Goal: Use online tool/utility: Utilize a website feature to perform a specific function

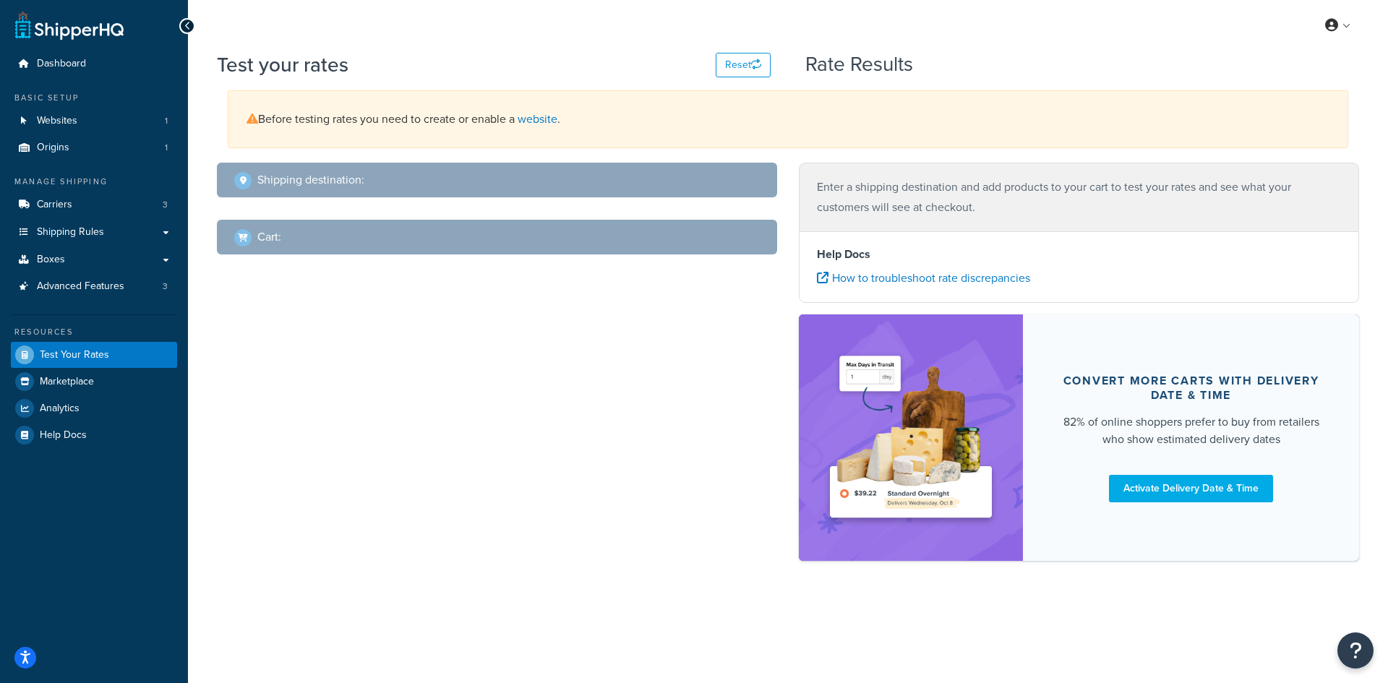
select select "[GEOGRAPHIC_DATA]"
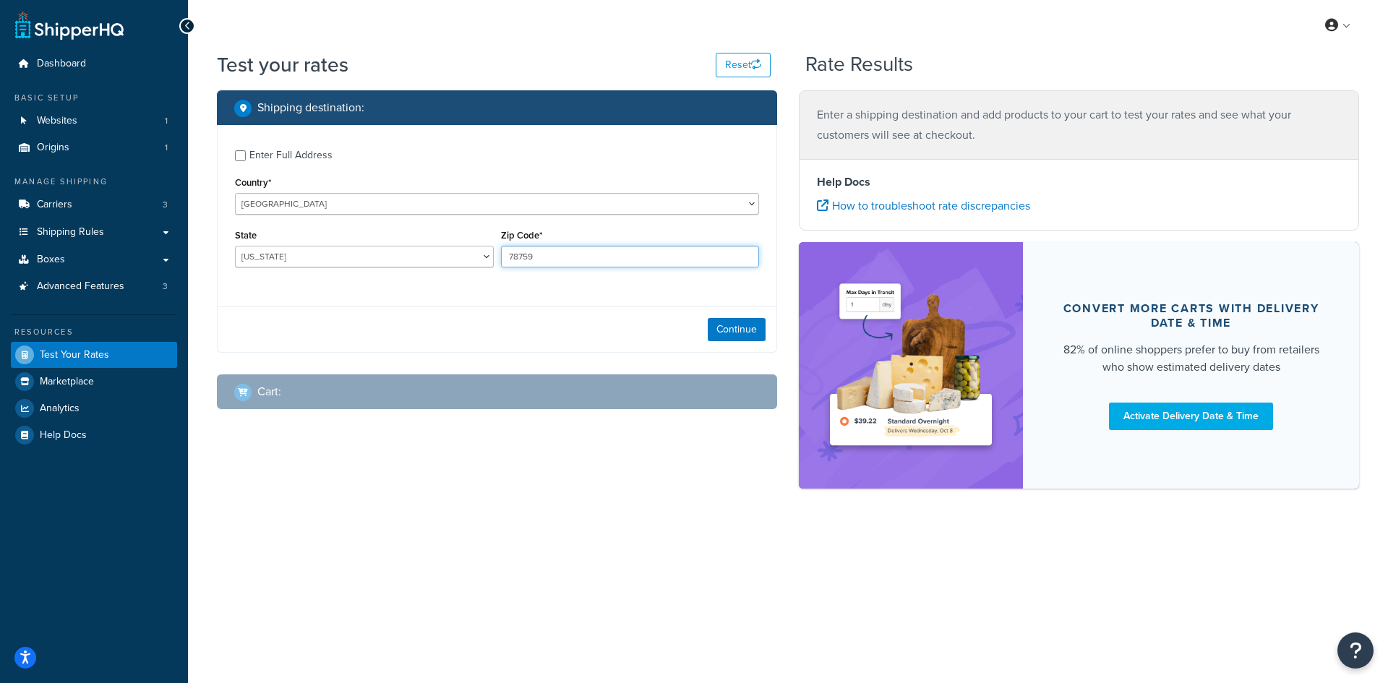
click at [541, 254] on input "78759" at bounding box center [630, 257] width 259 height 22
paste input "87104"
type input "87104"
click at [354, 247] on select "[US_STATE] [US_STATE] [US_STATE] [US_STATE] [US_STATE] Armed Forces Americas Ar…" at bounding box center [364, 257] width 259 height 22
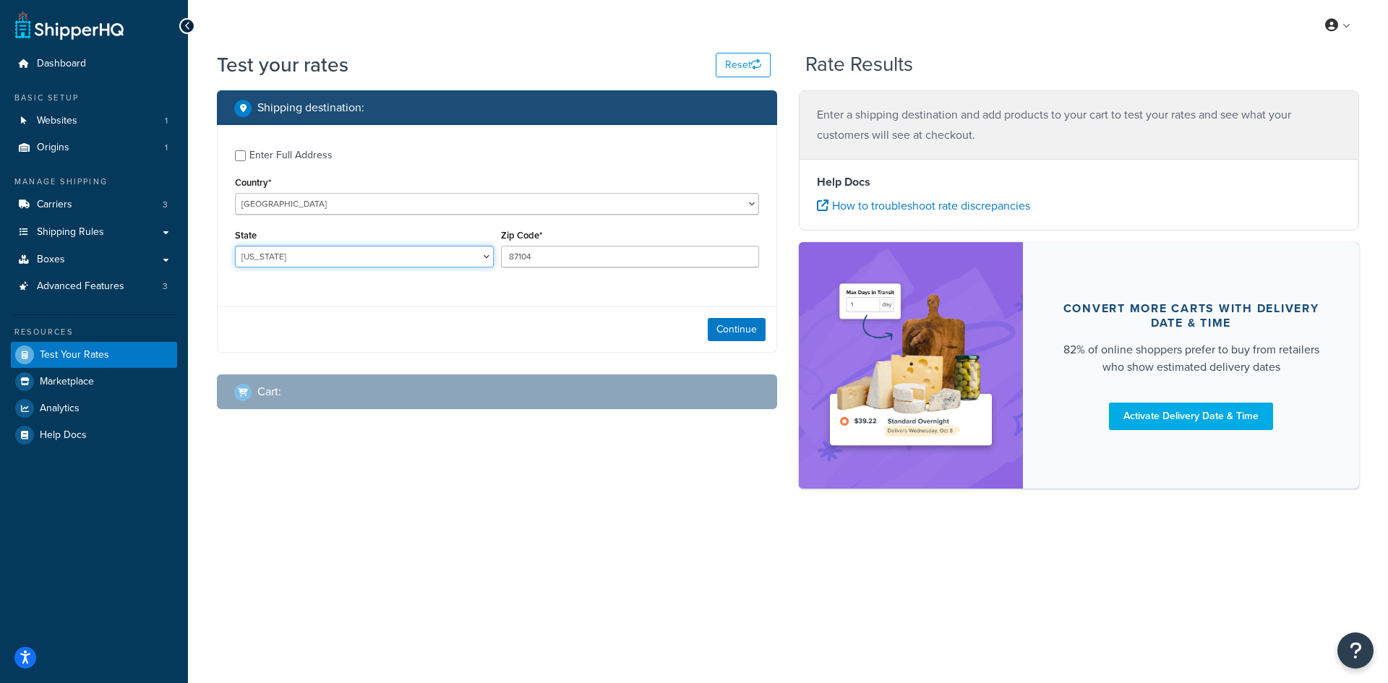
select select "NM"
click at [235, 246] on select "[US_STATE] [US_STATE] [US_STATE] [US_STATE] [US_STATE] Armed Forces Americas Ar…" at bounding box center [364, 257] width 259 height 22
click at [722, 332] on button "Continue" at bounding box center [737, 329] width 58 height 23
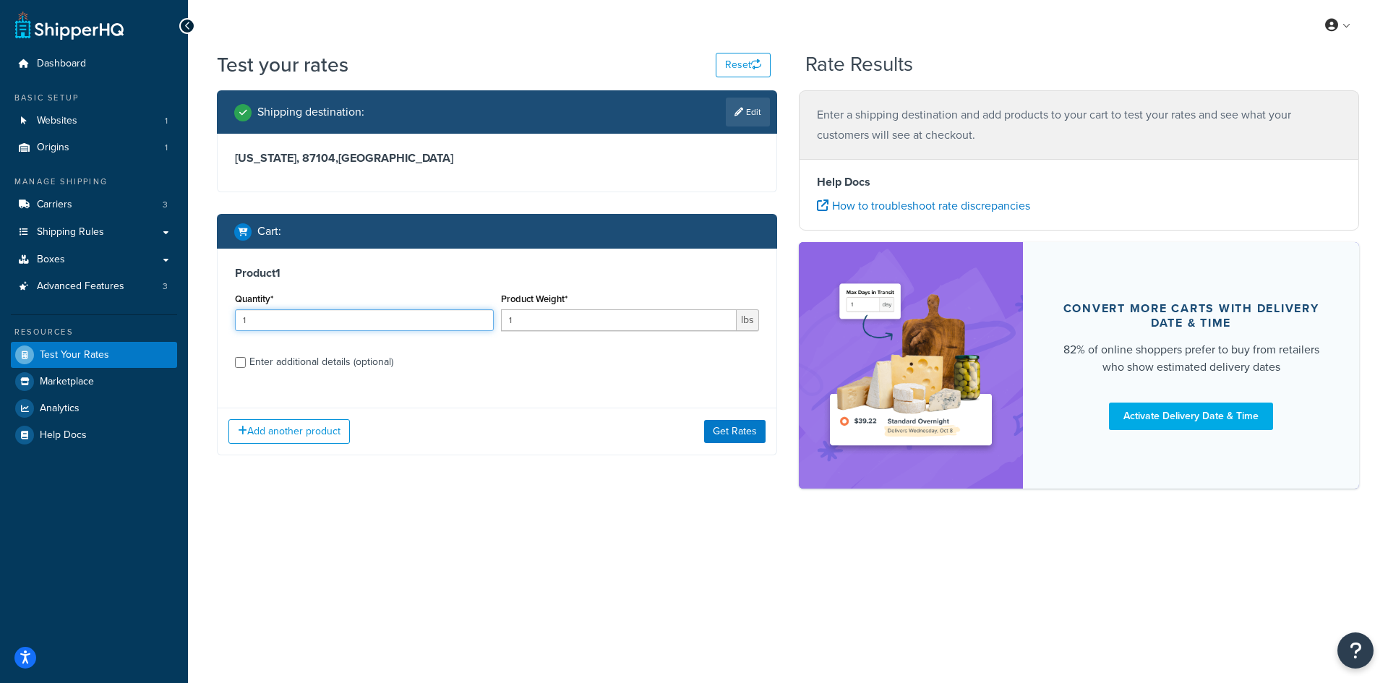
click at [324, 321] on input "1" at bounding box center [364, 320] width 259 height 22
type input "100"
paste input "3.17"
type input "3.17"
click at [730, 427] on button "Get Rates" at bounding box center [734, 431] width 61 height 23
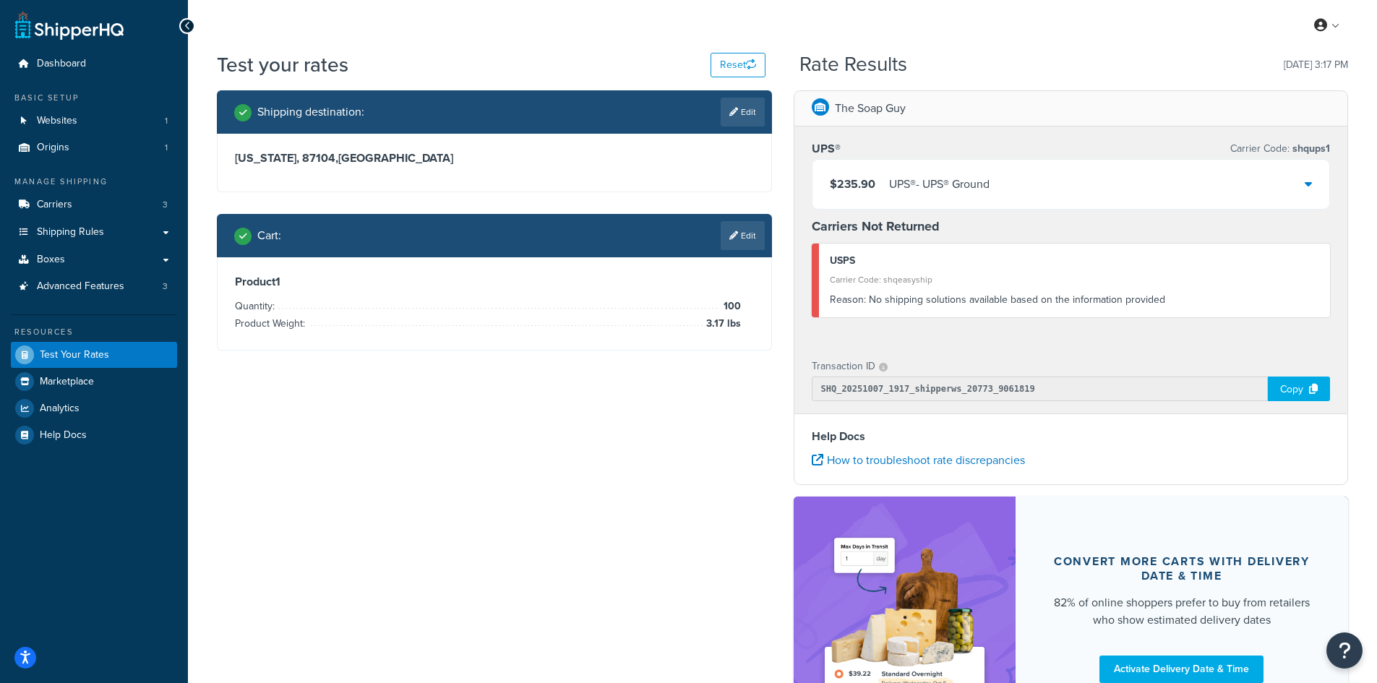
click at [996, 188] on div "$235.90 UPS® - UPS® Ground" at bounding box center [1072, 184] width 518 height 49
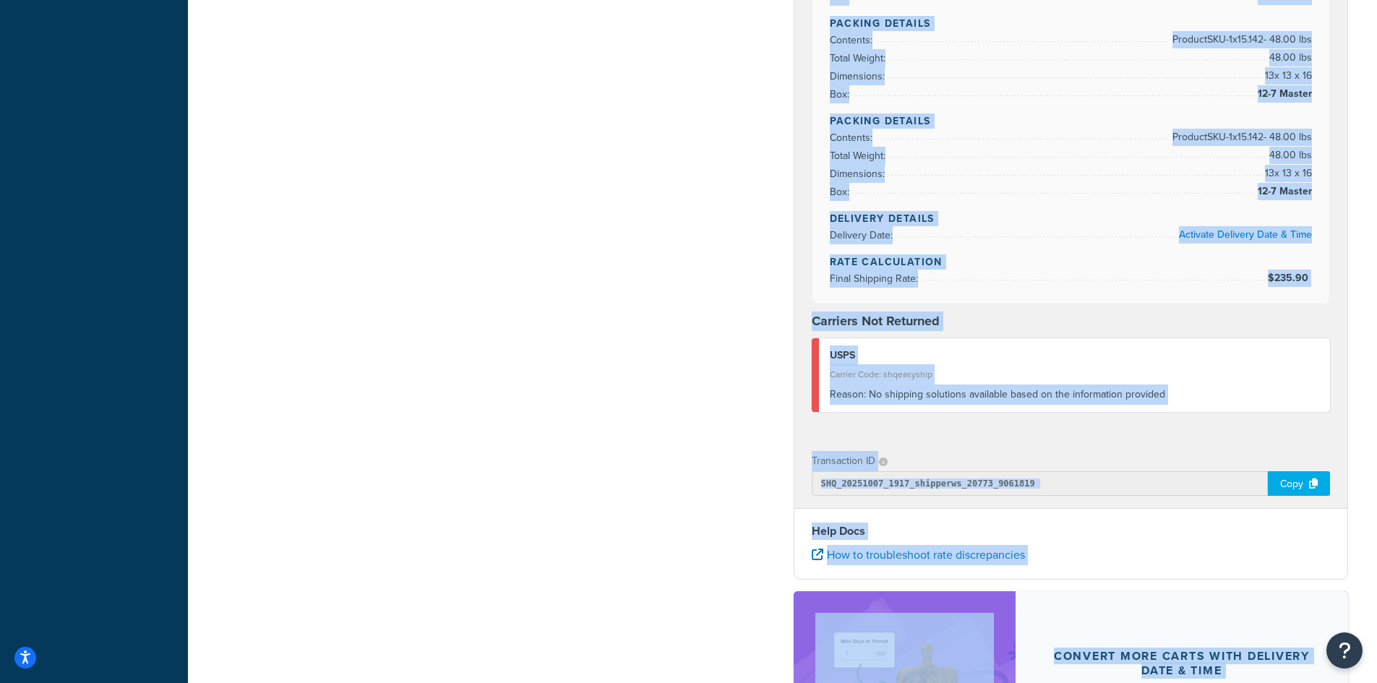
scroll to position [849, 0]
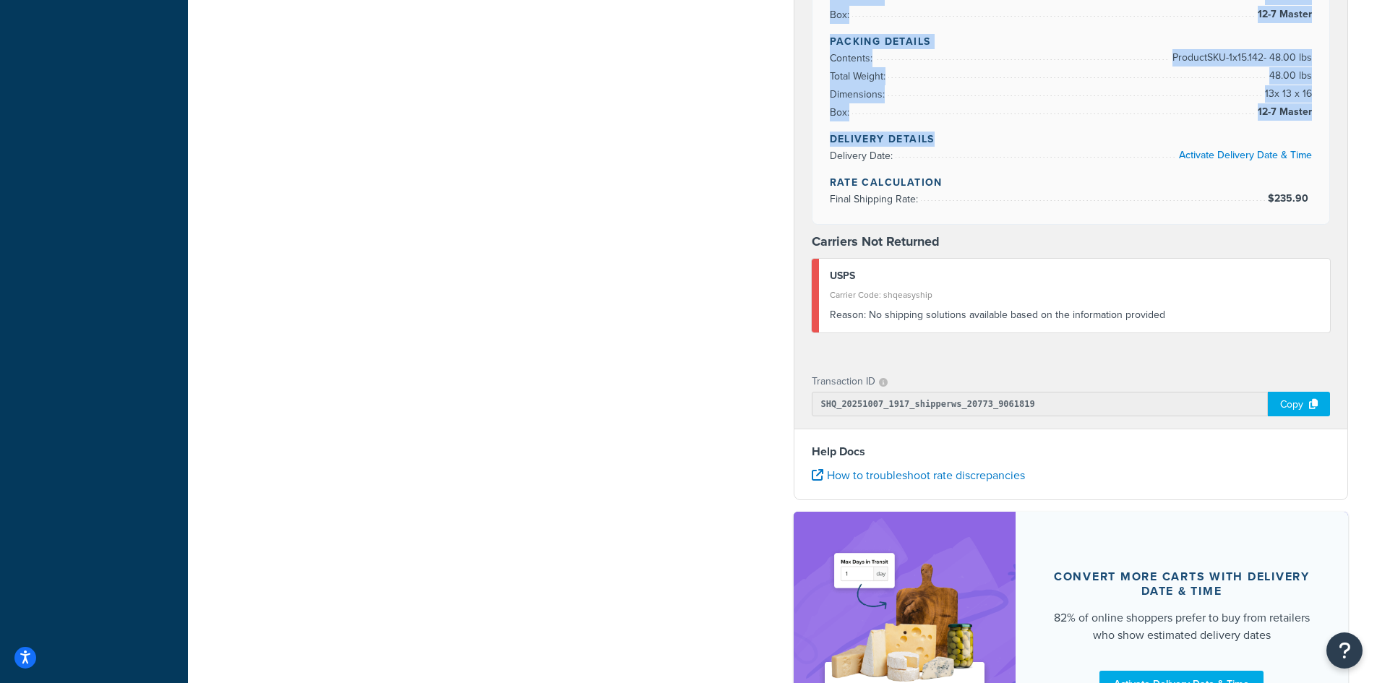
drag, startPoint x: 822, startPoint y: 242, endPoint x: 1203, endPoint y: 123, distance: 399.3
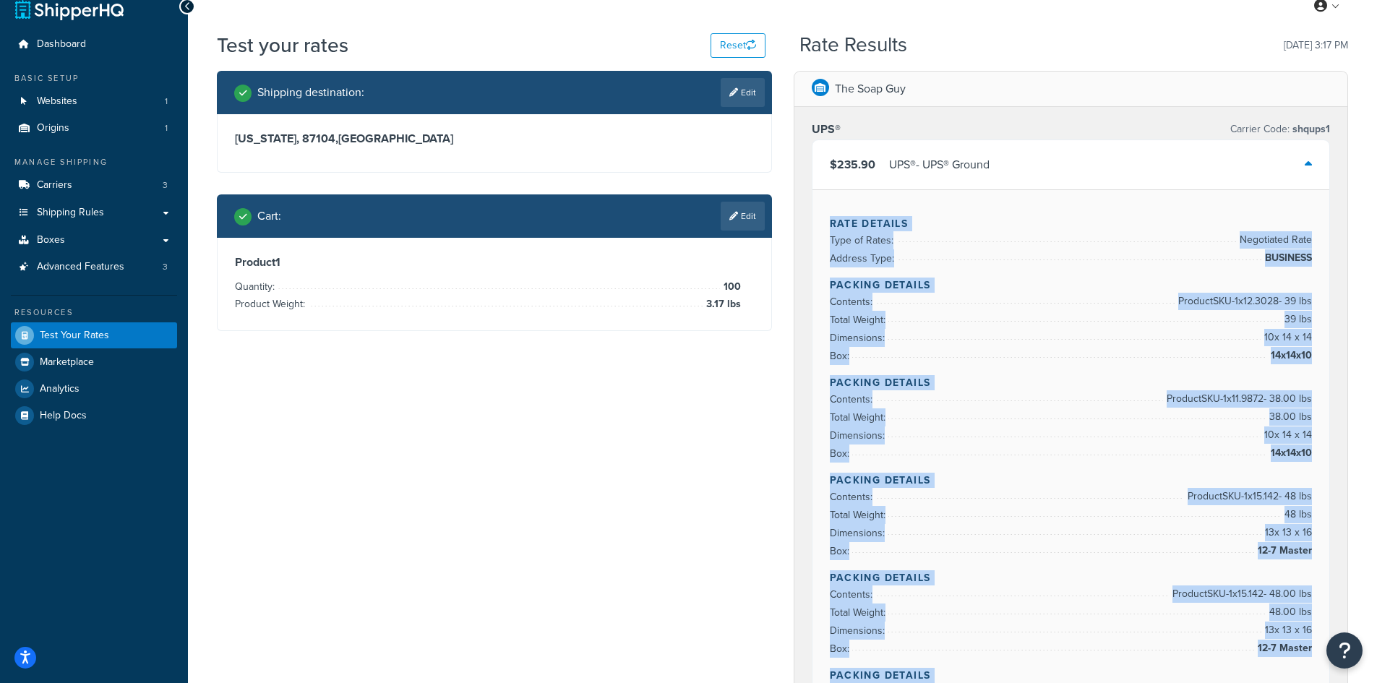
scroll to position [0, 0]
